Goal: Find specific page/section: Find specific page/section

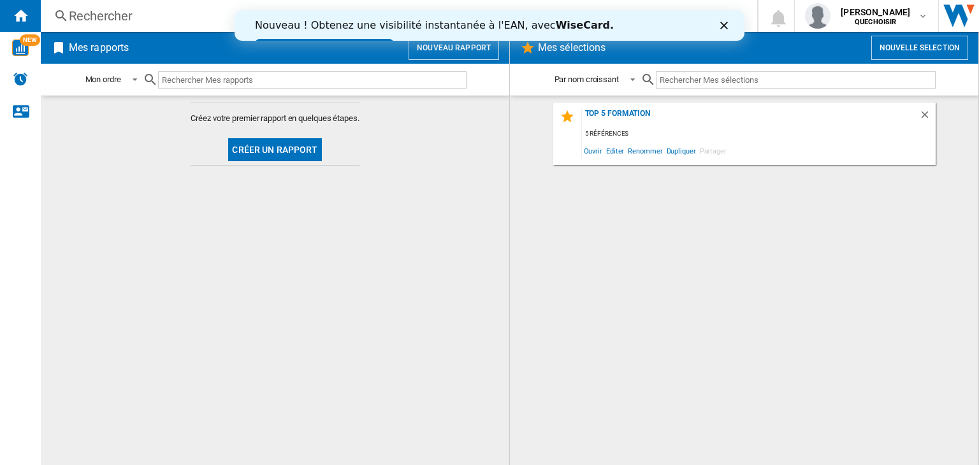
click at [223, 80] on input "text" at bounding box center [312, 79] width 309 height 17
paste input "AF500EU"
type input "AF500EU"
click at [129, 15] on div "Rechercher" at bounding box center [396, 16] width 655 height 18
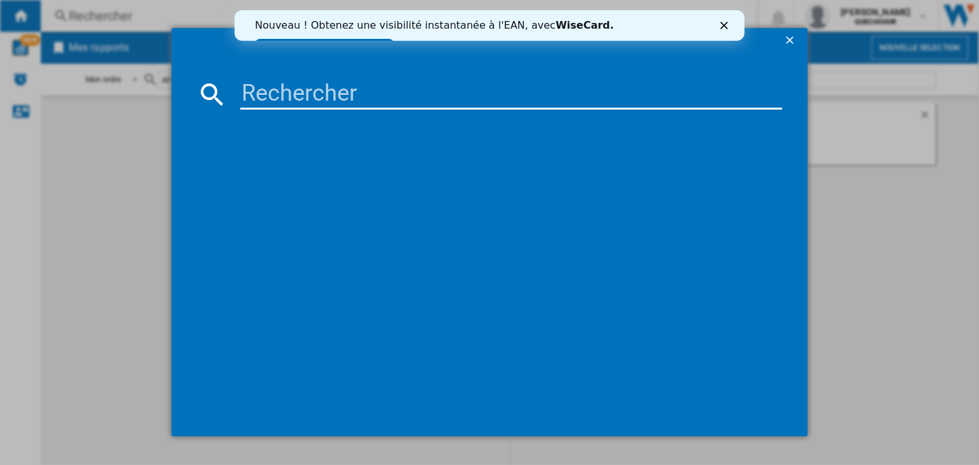
click at [271, 93] on input at bounding box center [511, 94] width 542 height 31
paste input "AF500EU"
type input "AF500EU"
click at [725, 26] on polygon "Fermer" at bounding box center [724, 26] width 8 height 8
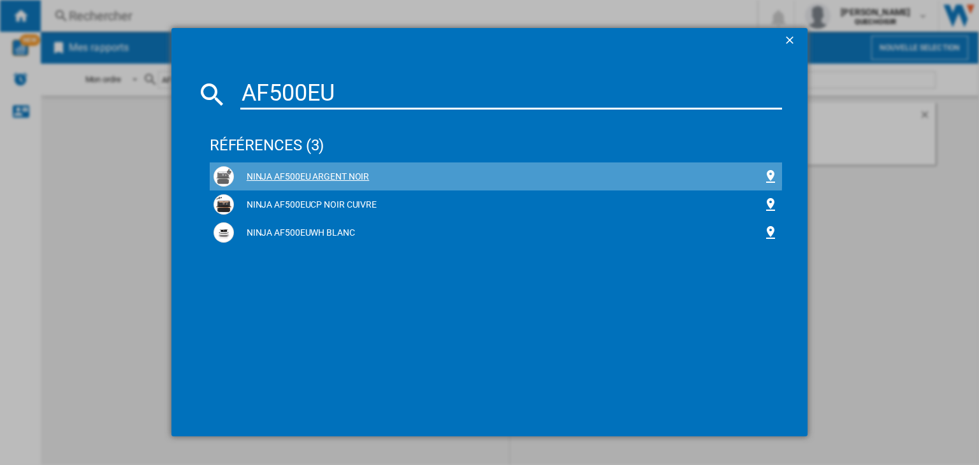
click at [328, 170] on div "NINJA AF500EU ARGENT NOIR" at bounding box center [496, 176] width 565 height 20
click at [303, 175] on div "NINJA AF500EU ARGENT NOIR" at bounding box center [498, 177] width 529 height 13
